Goal: Information Seeking & Learning: Learn about a topic

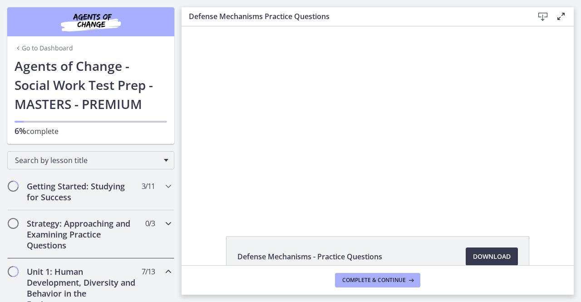
click at [171, 230] on div "Strategy: Approaching and Examining Practice Questions 0 / 3 Completed" at bounding box center [90, 234] width 181 height 48
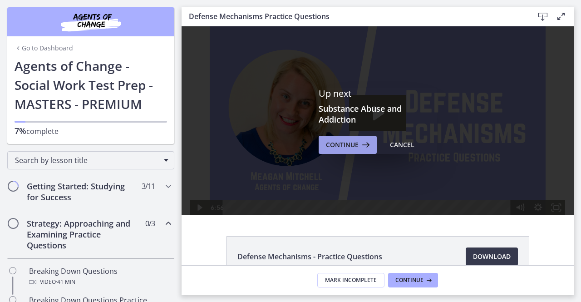
click at [329, 149] on span "Continue" at bounding box center [342, 144] width 33 height 11
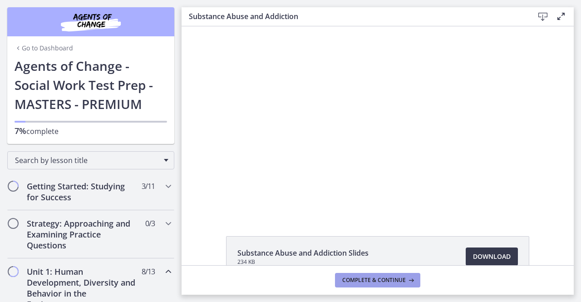
click at [382, 284] on button "Complete & continue" at bounding box center [377, 280] width 85 height 15
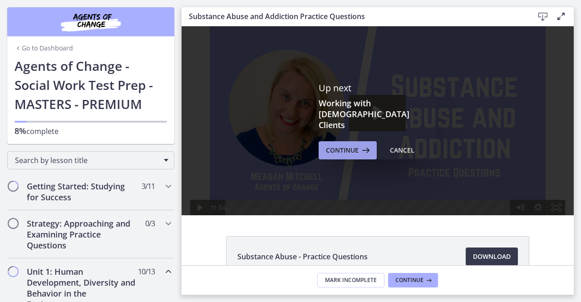
click at [358, 145] on icon at bounding box center [364, 150] width 13 height 11
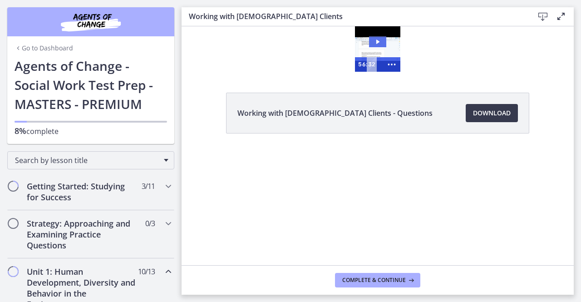
click at [377, 44] on icon "Play Video: cmhf48khnk6s72tglic0.mp4" at bounding box center [377, 41] width 17 height 11
click at [579, 48] on main "Working with [DEMOGRAPHIC_DATA] Clients Download Enable fullscreen Working with…" at bounding box center [380, 151] width 399 height 302
click at [572, 40] on div "Click for sound @keyframes VOLUME_SMALL_WAVE_FLASH { 0% { opacity: 0; } 33% { o…" at bounding box center [377, 48] width 392 height 45
click at [560, 18] on icon at bounding box center [560, 16] width 11 height 11
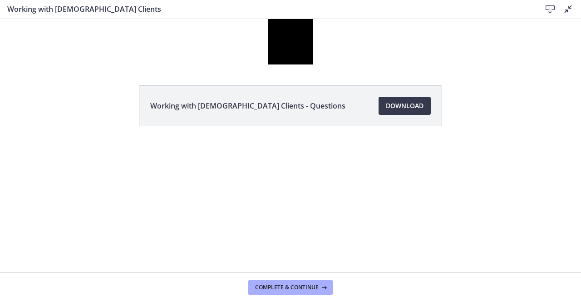
click at [560, 18] on div "Working with [DEMOGRAPHIC_DATA] Clients Download Disable fullscreen" at bounding box center [290, 9] width 581 height 19
click at [296, 44] on div at bounding box center [290, 41] width 45 height 45
click at [295, 282] on button "Complete & continue" at bounding box center [290, 287] width 85 height 15
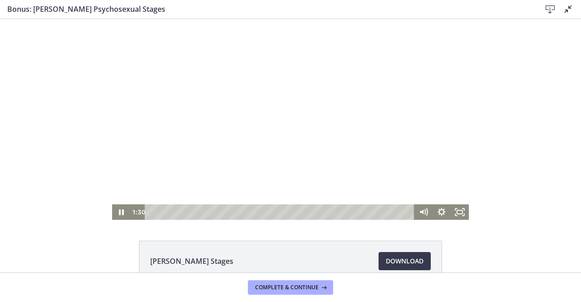
click at [305, 190] on div at bounding box center [290, 119] width 357 height 201
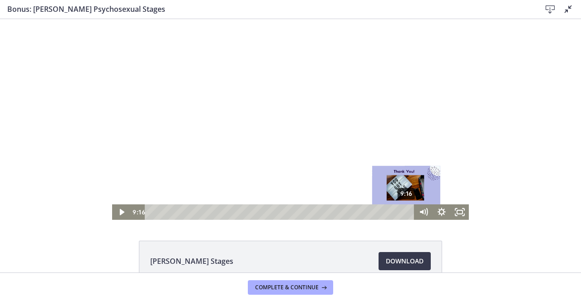
click at [403, 211] on div "9:16" at bounding box center [281, 211] width 258 height 15
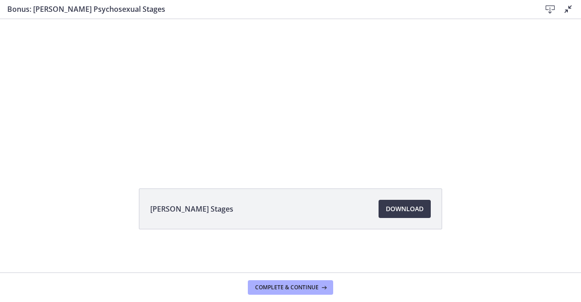
scroll to position [53, 0]
click at [312, 288] on span "Complete & continue" at bounding box center [287, 287] width 64 height 7
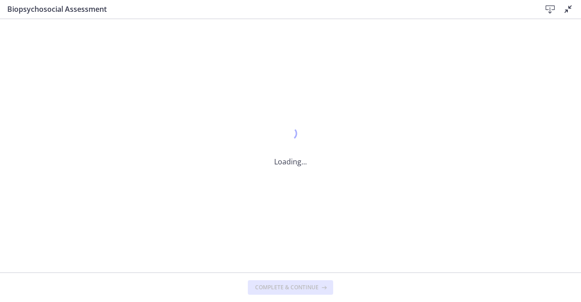
scroll to position [0, 0]
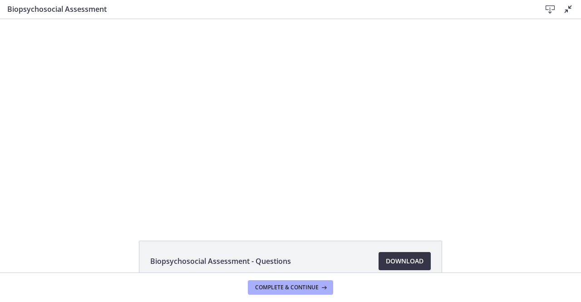
click at [394, 262] on span "Download Opens in a new window" at bounding box center [405, 260] width 38 height 11
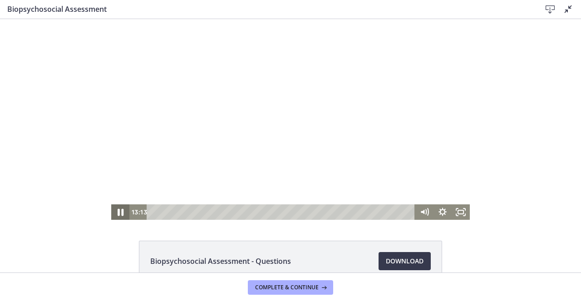
click at [117, 214] on icon "Pause" at bounding box center [120, 212] width 6 height 7
